Goal: Navigation & Orientation: Understand site structure

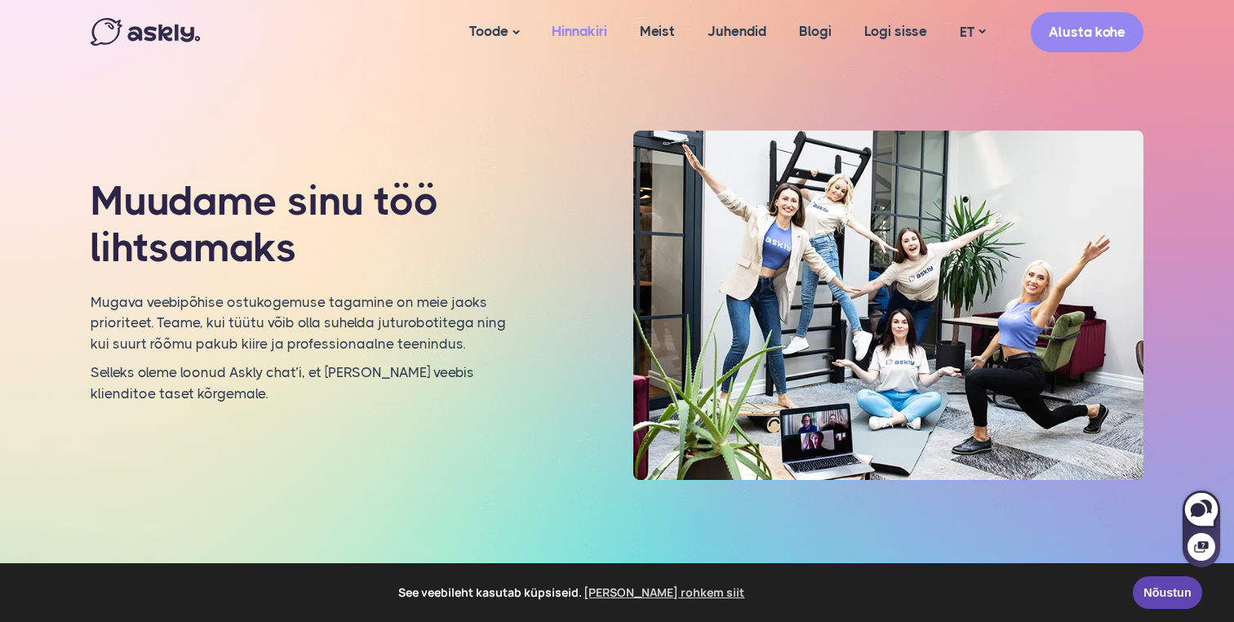
click at [592, 32] on link "Hinnakiri" at bounding box center [579, 31] width 88 height 63
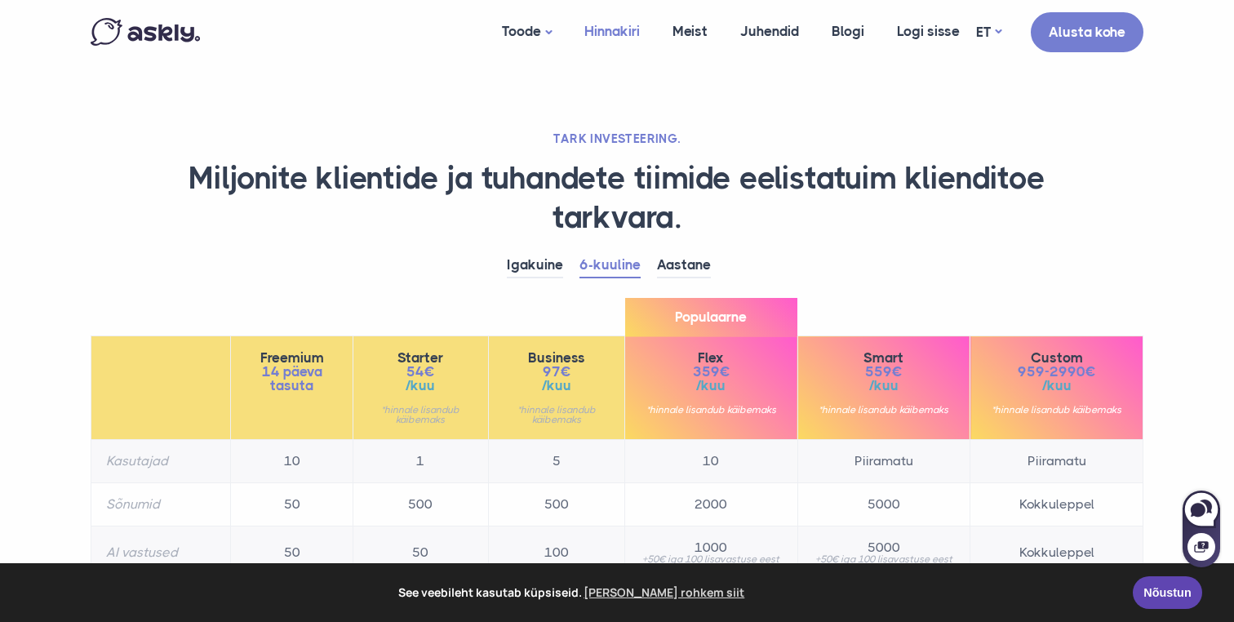
click at [629, 40] on link "Hinnakiri" at bounding box center [612, 31] width 88 height 63
click at [689, 33] on link "Meist" at bounding box center [690, 31] width 68 height 63
